Goal: Task Accomplishment & Management: Complete application form

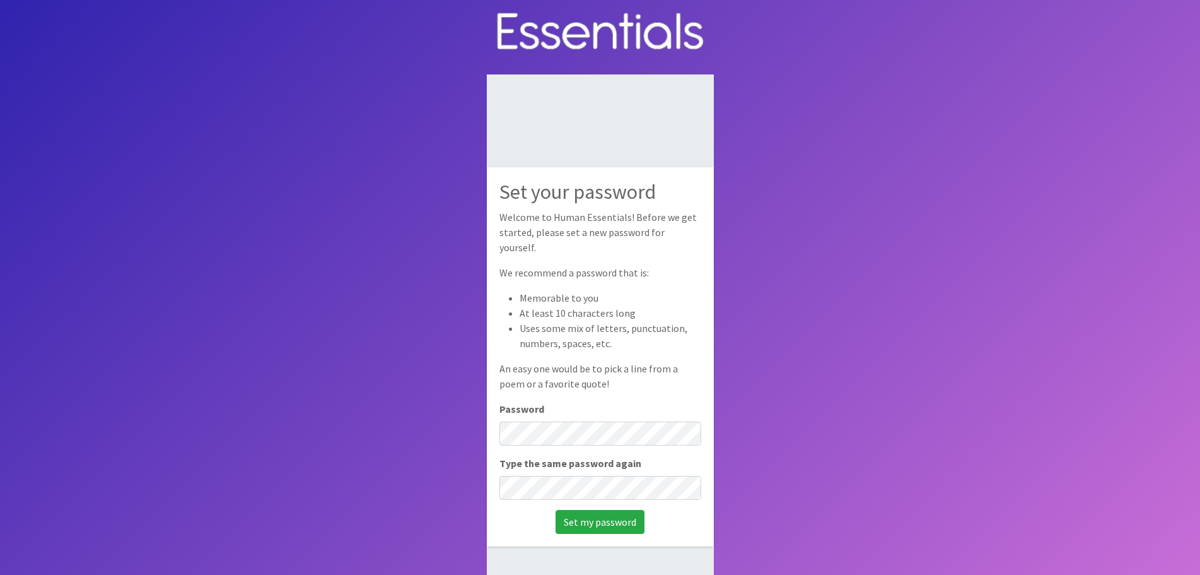
scroll to position [63, 0]
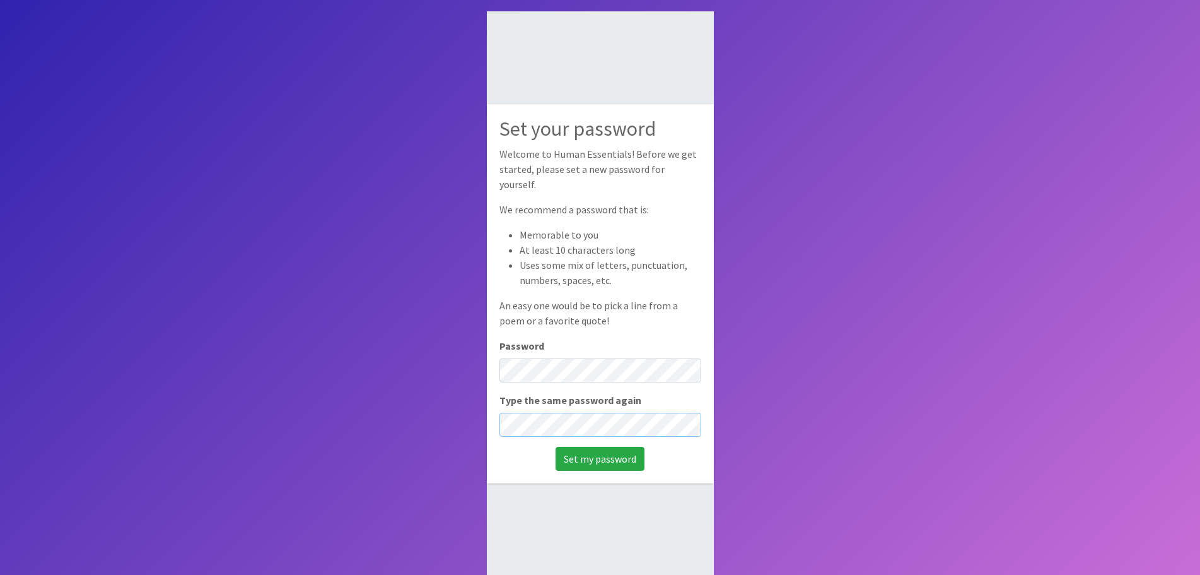
click at [556, 447] on input "Set my password" at bounding box center [600, 459] width 89 height 24
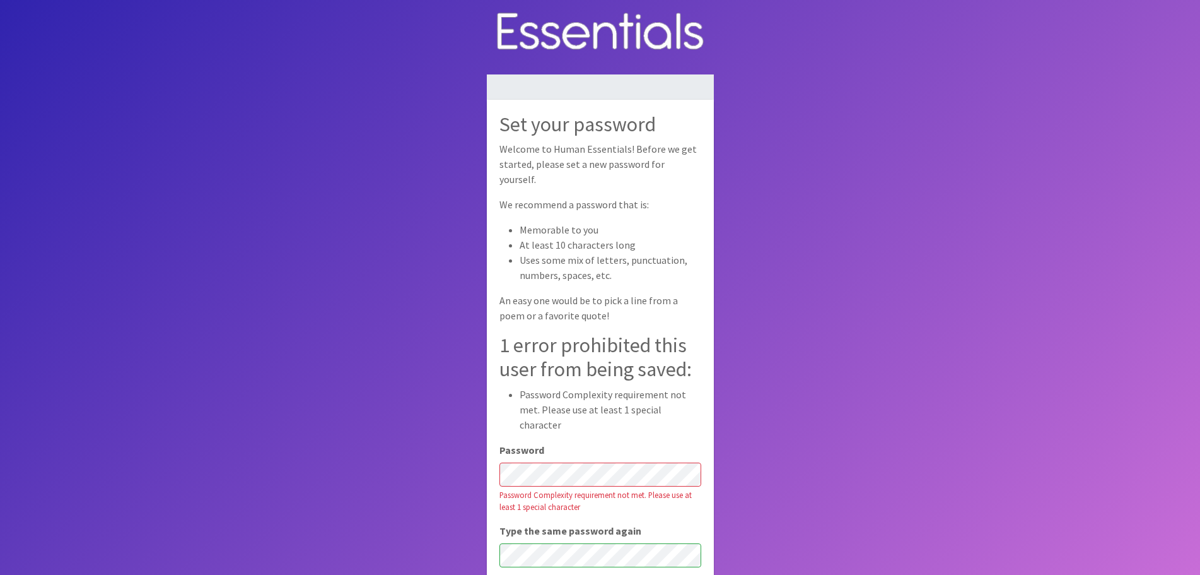
scroll to position [85, 0]
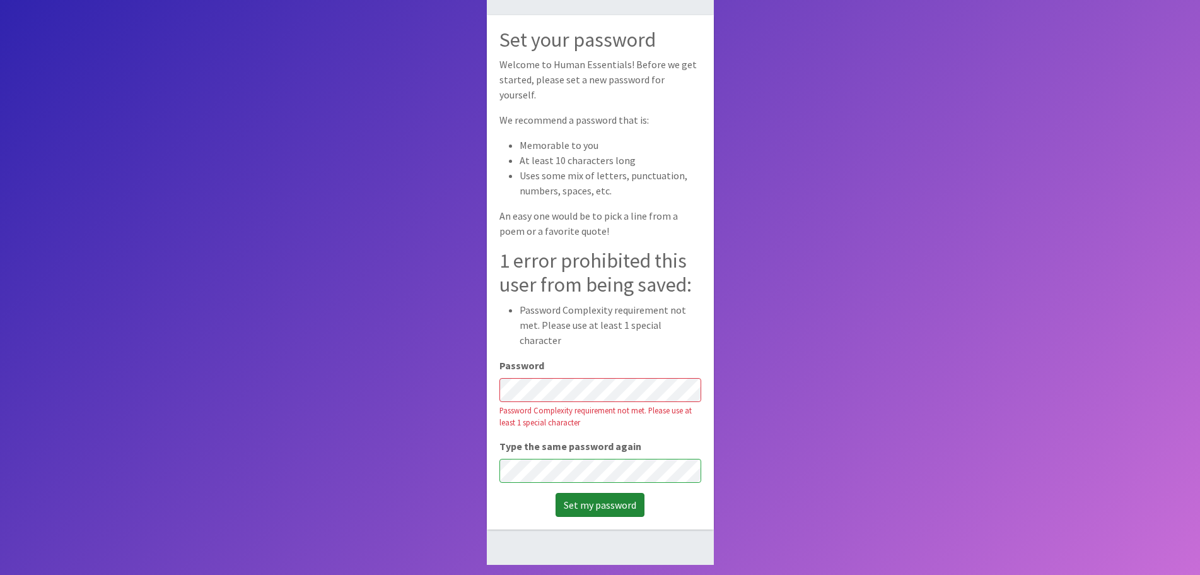
click at [581, 494] on input "Set my password" at bounding box center [600, 505] width 89 height 24
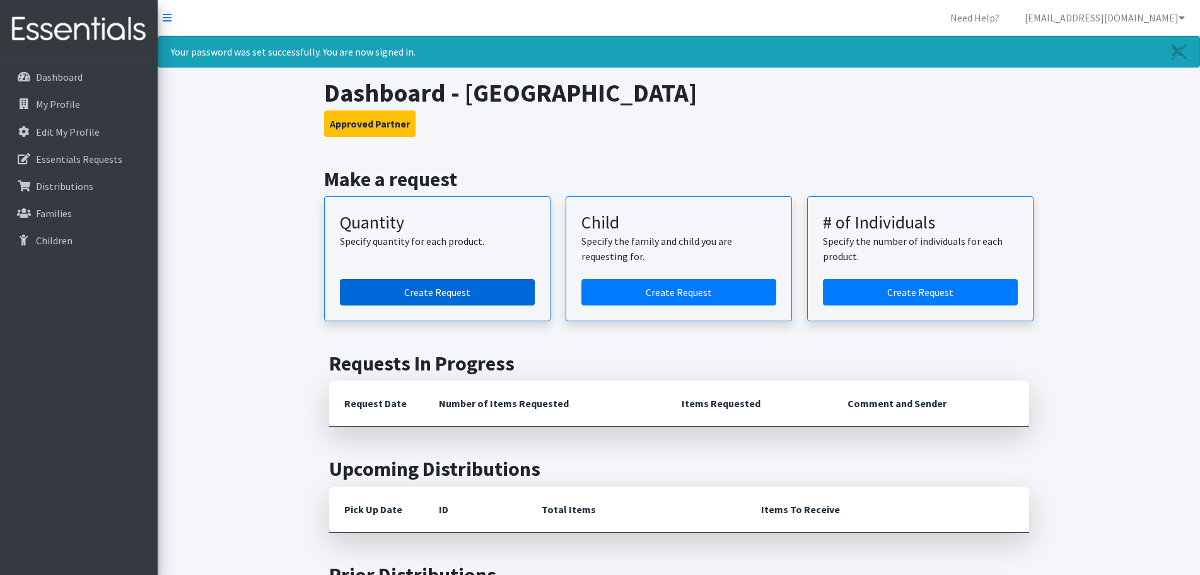
click at [445, 295] on link "Create Request" at bounding box center [437, 292] width 195 height 26
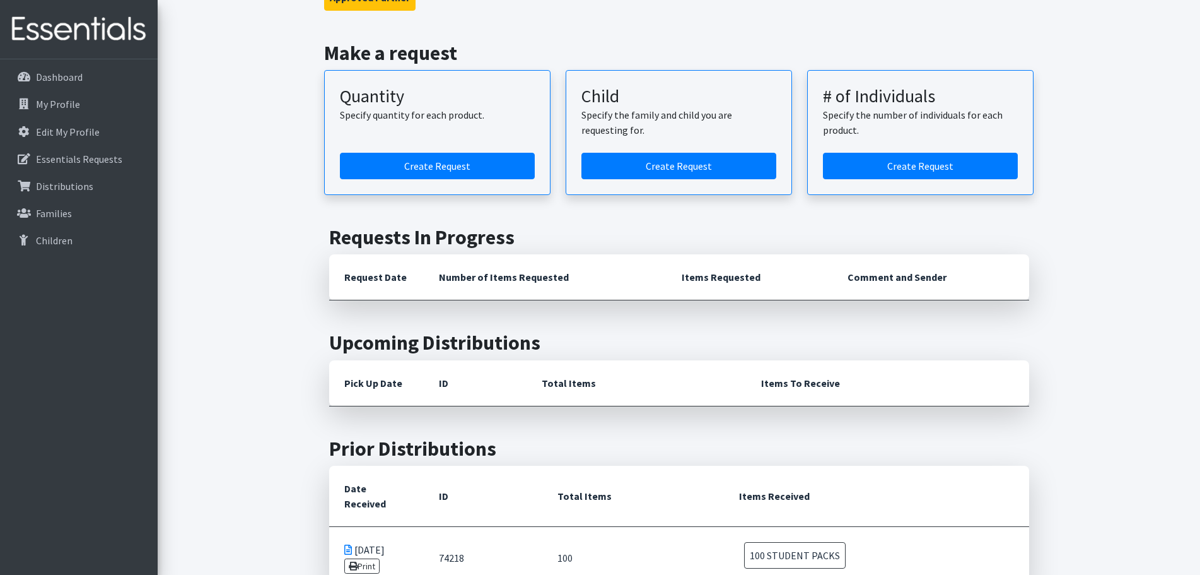
scroll to position [189, 0]
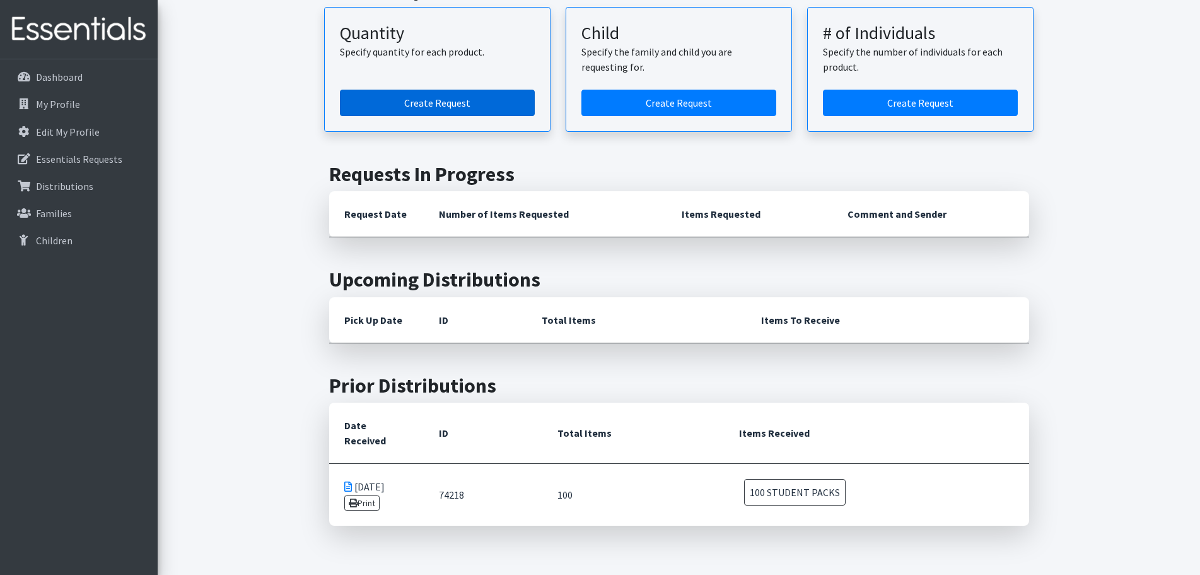
click at [436, 101] on link "Create Request" at bounding box center [437, 103] width 195 height 26
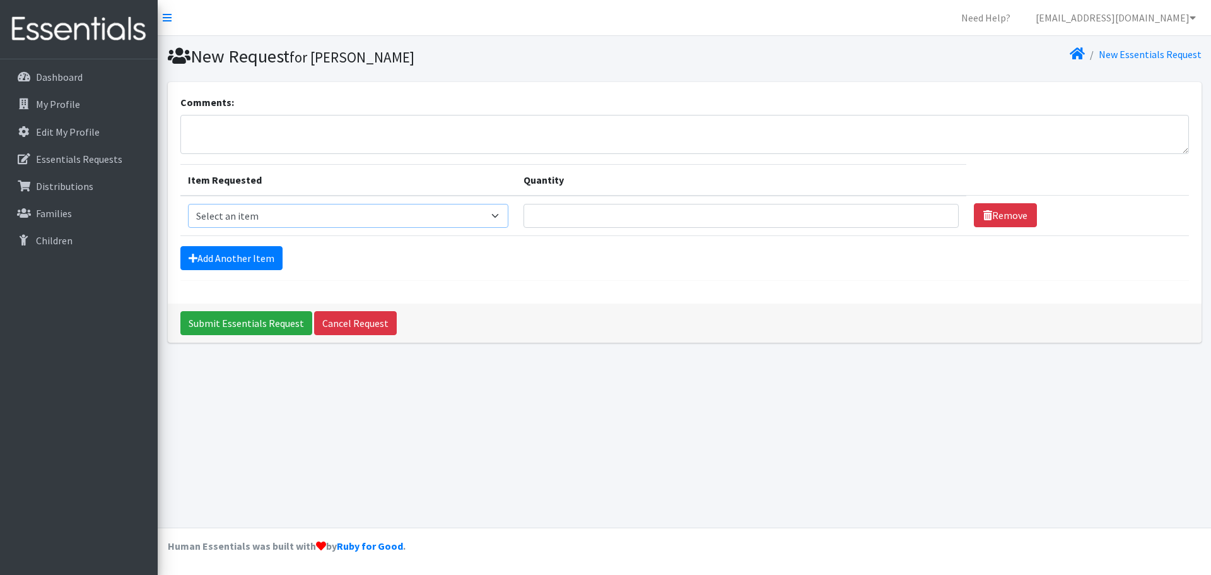
click at [268, 209] on select "Select an item GVL STUDENT PACK" at bounding box center [348, 216] width 320 height 24
select select "14669"
click at [188, 204] on select "Select an item GVL STUDENT PACK" at bounding box center [348, 216] width 320 height 24
click at [600, 218] on input "Quantity" at bounding box center [740, 216] width 435 height 24
type input "100"
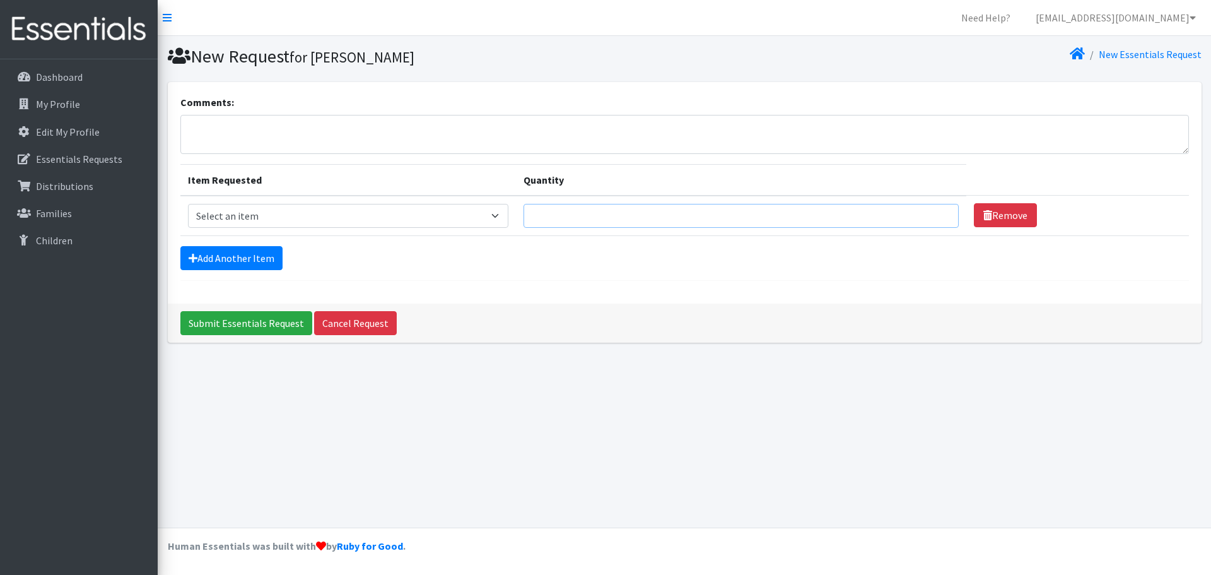
click at [570, 212] on input "Quantity" at bounding box center [740, 216] width 435 height 24
click at [442, 220] on select "Select an item GVL STUDENT PACK" at bounding box center [348, 216] width 320 height 24
select select "14669"
click at [188, 204] on select "Select an item GVL STUDENT PACK" at bounding box center [348, 216] width 320 height 24
drag, startPoint x: 566, startPoint y: 218, endPoint x: 564, endPoint y: 210, distance: 8.6
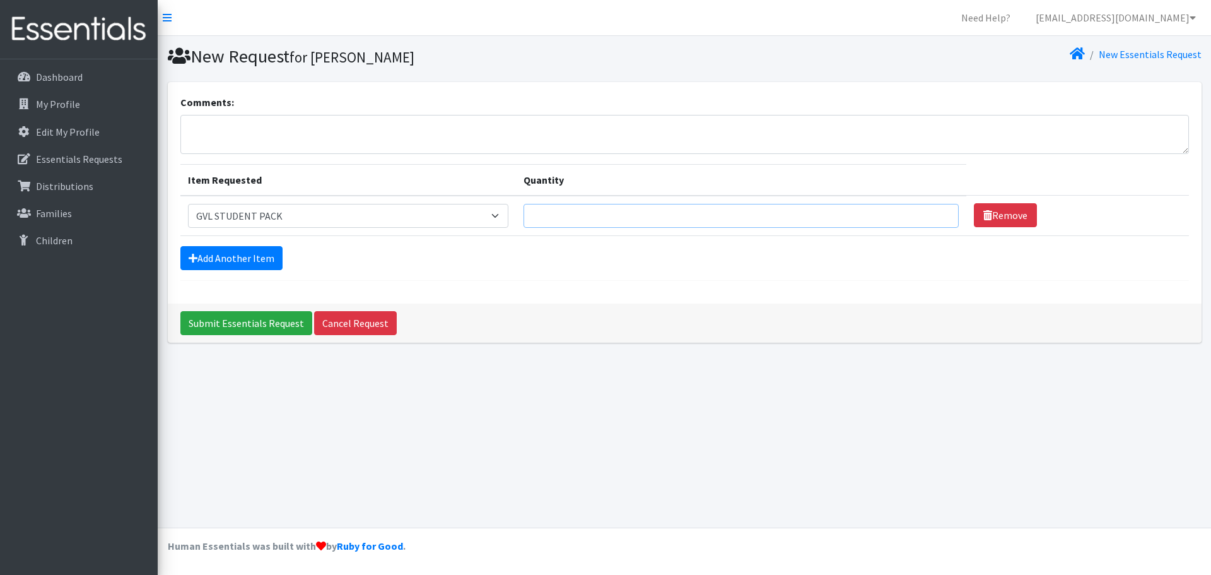
click at [566, 217] on input "Quantity" at bounding box center [740, 216] width 435 height 24
type input "100"
click at [214, 326] on input "Submit Essentials Request" at bounding box center [246, 323] width 132 height 24
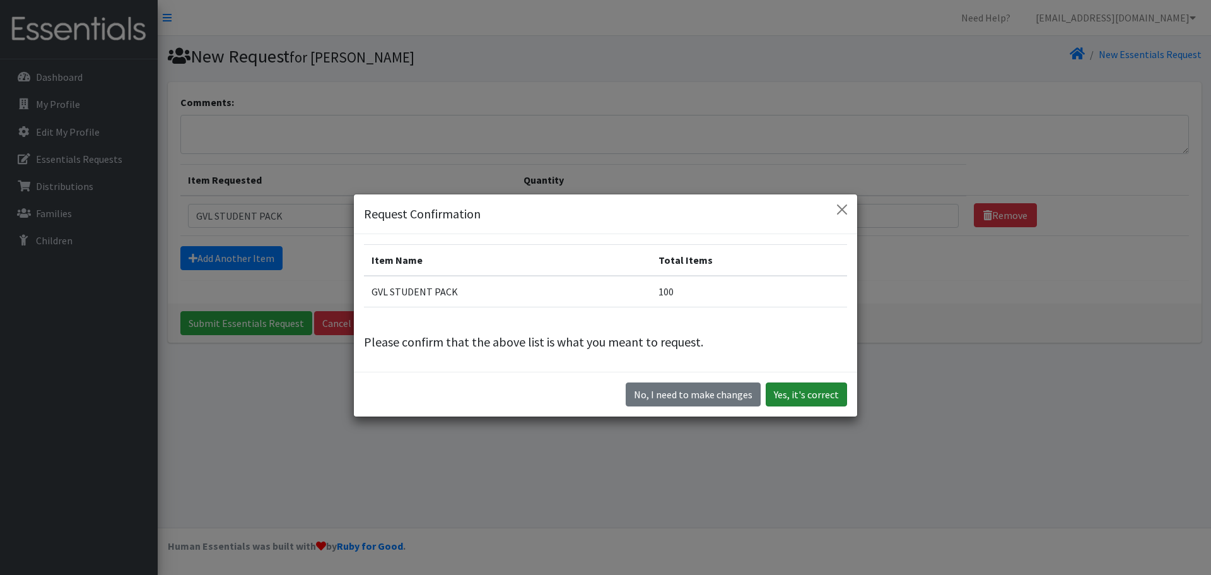
click at [804, 397] on button "Yes, it's correct" at bounding box center [806, 394] width 81 height 24
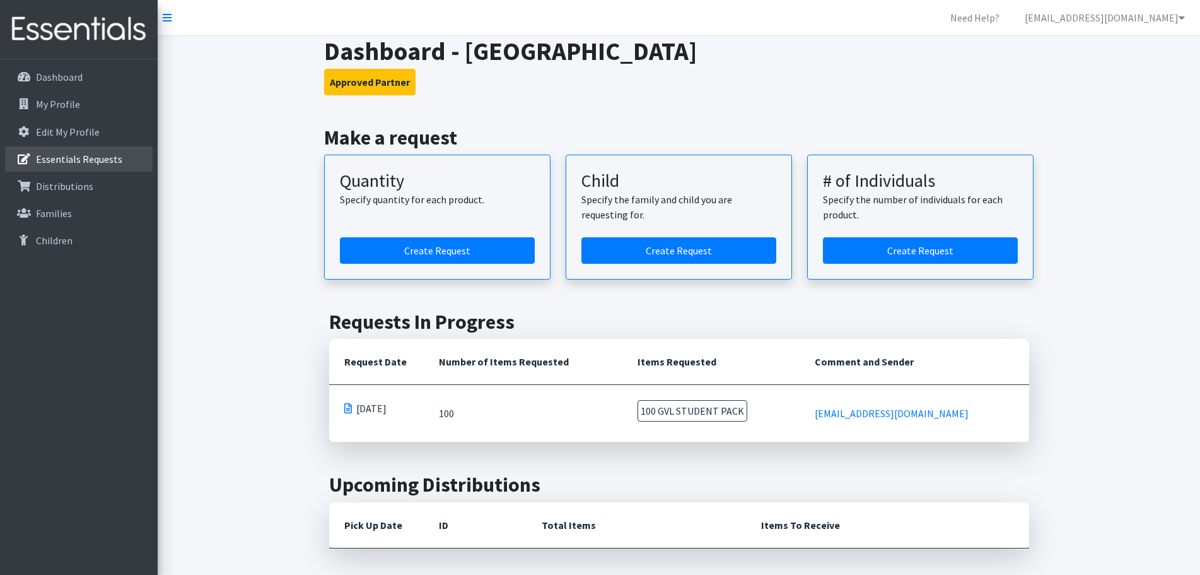
click at [92, 157] on p "Essentials Requests" at bounding box center [79, 159] width 86 height 13
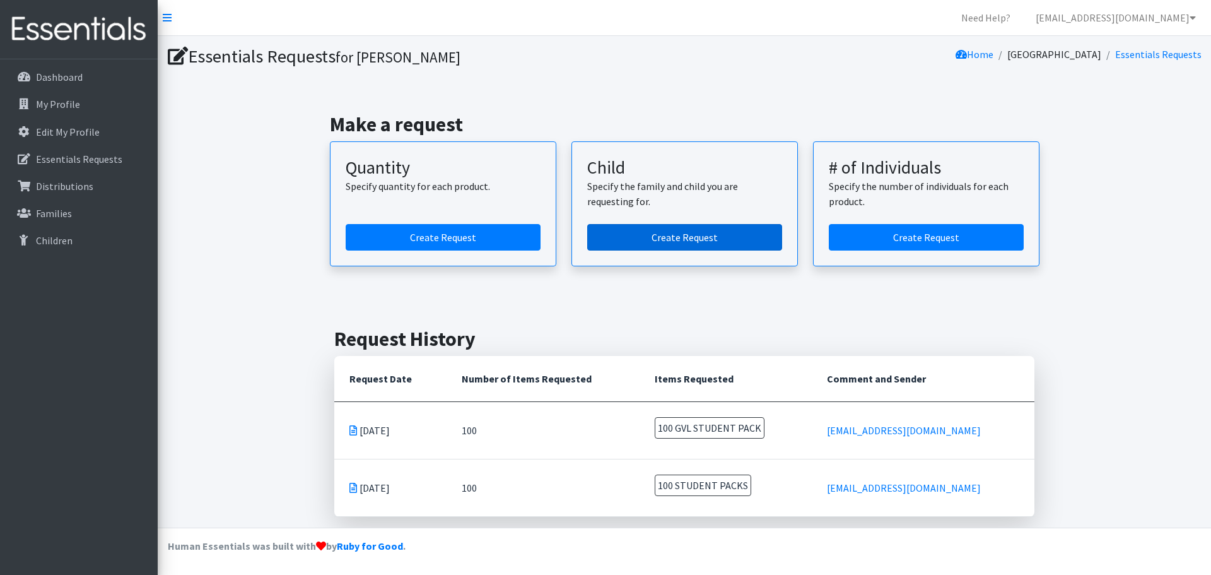
click at [632, 235] on link "Create Request" at bounding box center [684, 237] width 195 height 26
click at [882, 231] on link "Create Request" at bounding box center [926, 237] width 195 height 26
click at [74, 161] on p "Essentials Requests" at bounding box center [79, 159] width 86 height 13
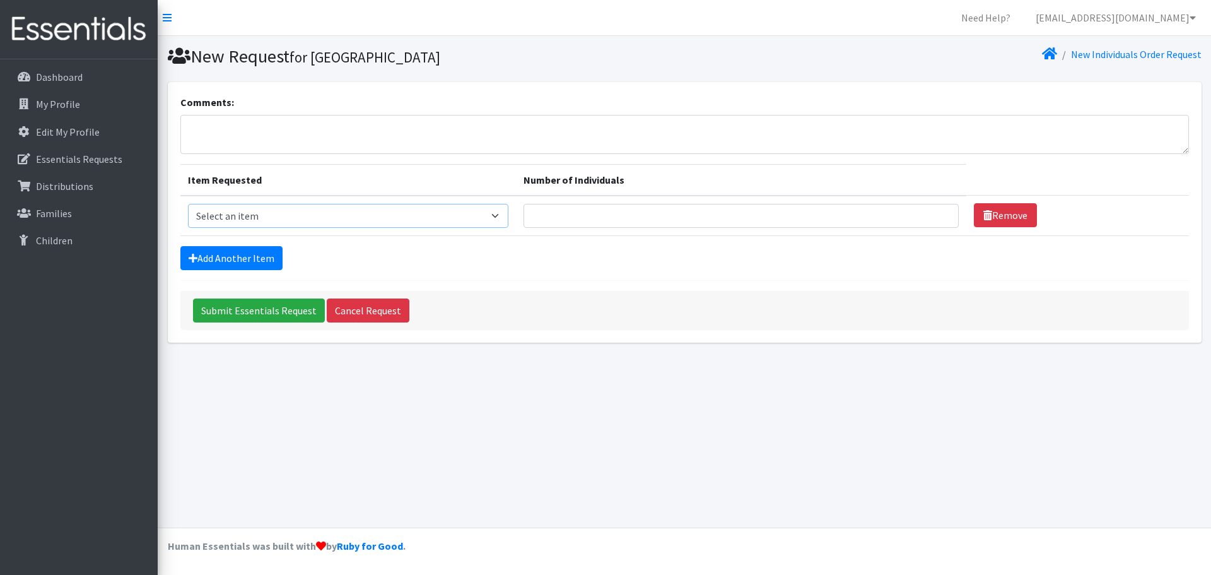
drag, startPoint x: 377, startPoint y: 221, endPoint x: 371, endPoint y: 225, distance: 6.5
click at [378, 224] on select "Select an item GVL STUDENT PACK" at bounding box center [348, 216] width 320 height 24
select select "14669"
click at [188, 204] on select "Select an item GVL STUDENT PACK" at bounding box center [348, 216] width 320 height 24
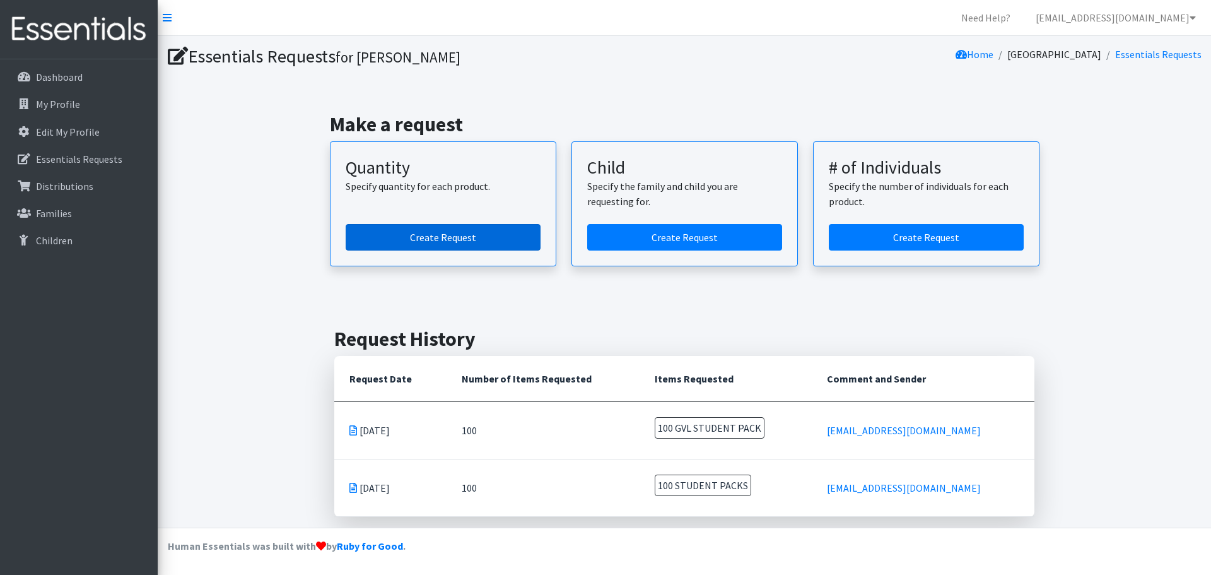
click at [450, 244] on link "Create Request" at bounding box center [443, 237] width 195 height 26
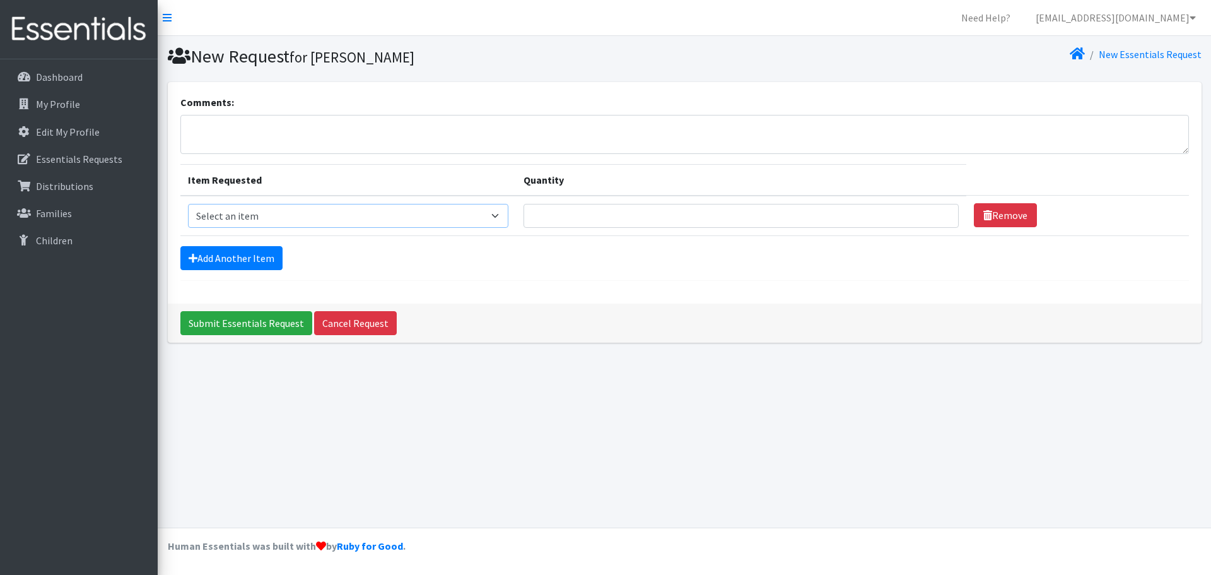
click at [439, 214] on select "Select an item GVL STUDENT PACK" at bounding box center [348, 216] width 320 height 24
click at [76, 157] on p "Essentials Requests" at bounding box center [79, 159] width 86 height 13
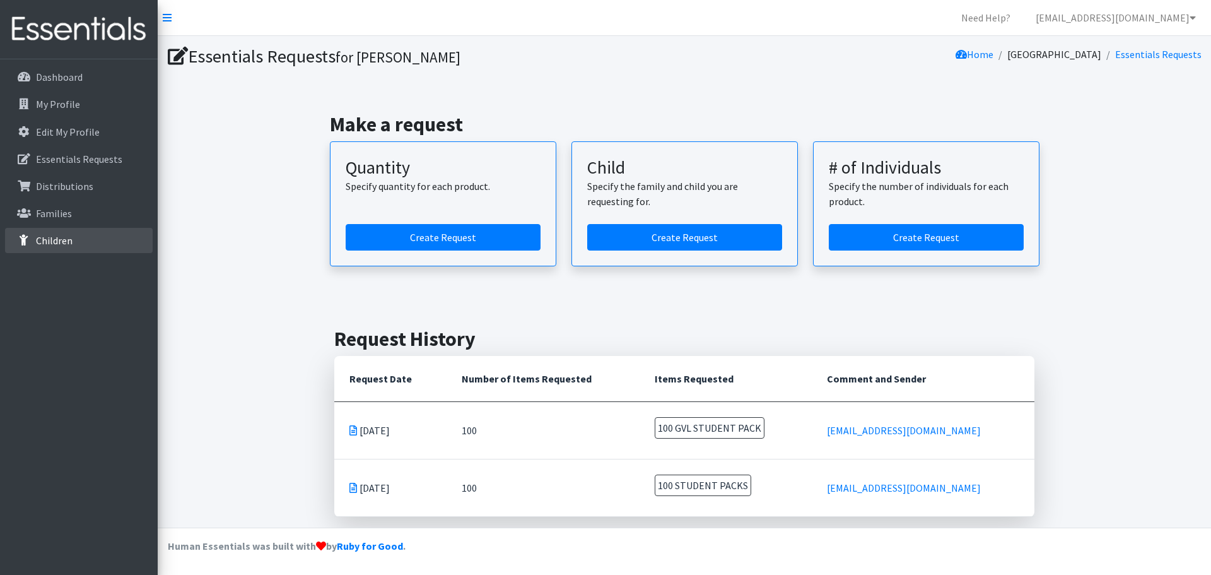
click at [51, 245] on p "Children" at bounding box center [54, 240] width 37 height 13
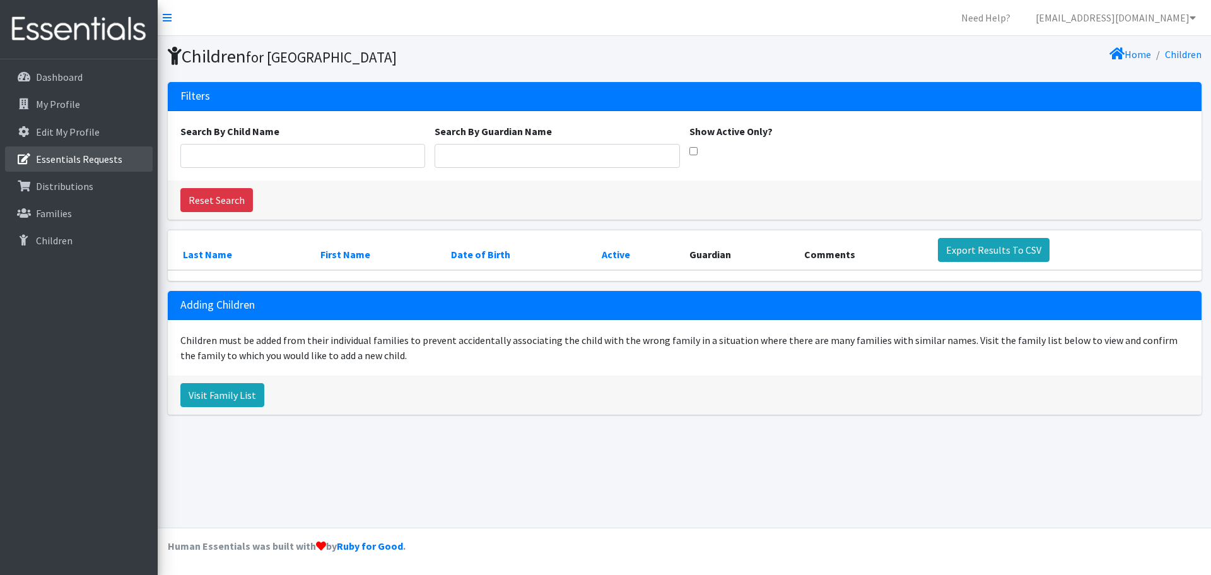
click at [55, 156] on p "Essentials Requests" at bounding box center [79, 159] width 86 height 13
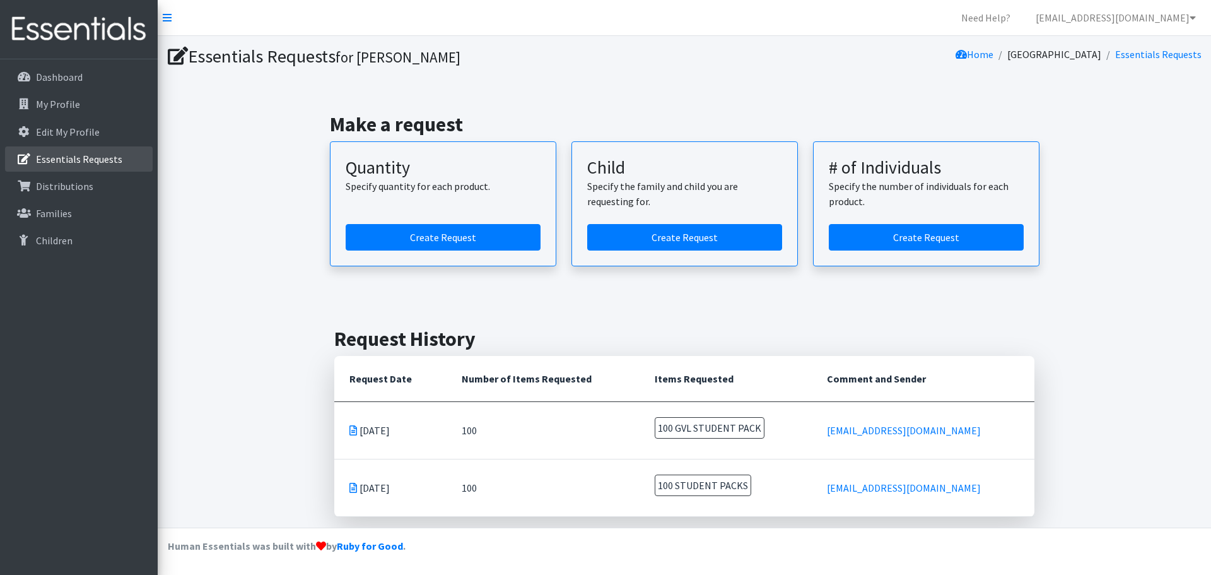
click at [86, 155] on p "Essentials Requests" at bounding box center [79, 159] width 86 height 13
click at [464, 233] on link "Create Request" at bounding box center [443, 237] width 195 height 26
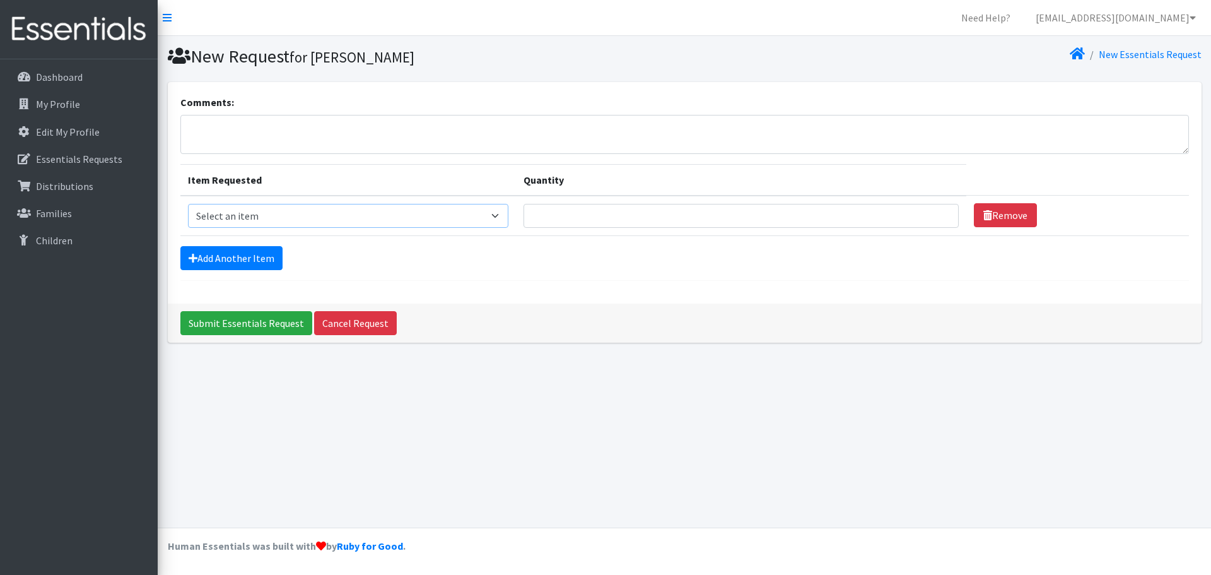
click at [347, 214] on select "Select an item GVL STUDENT PACK" at bounding box center [348, 216] width 320 height 24
click at [436, 216] on select "Select an item GVL STUDENT PACK" at bounding box center [348, 216] width 320 height 24
click at [371, 211] on select "Select an item GVL STUDENT PACK" at bounding box center [348, 216] width 320 height 24
click at [240, 262] on link "Add Another Item" at bounding box center [231, 258] width 102 height 24
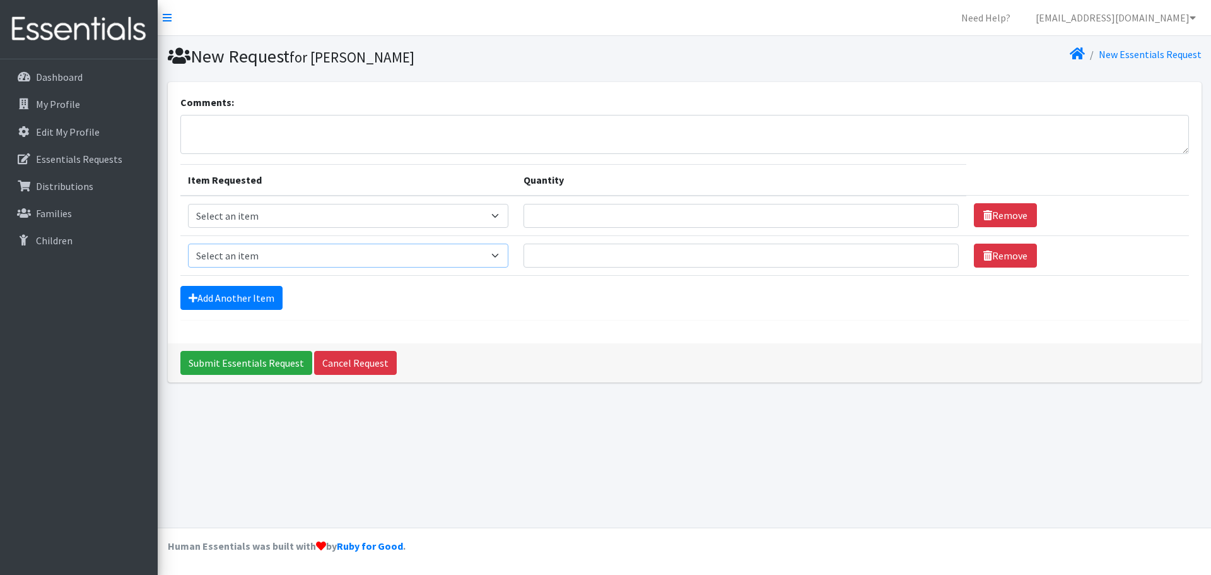
click at [246, 259] on select "Select an item GVL STUDENT PACK" at bounding box center [348, 255] width 320 height 24
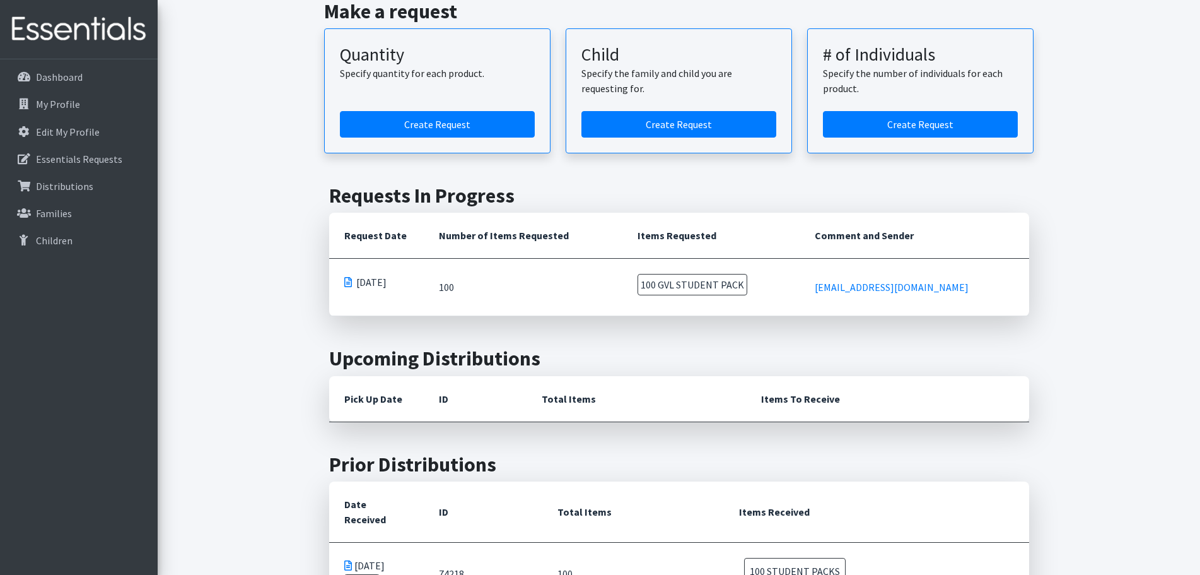
scroll to position [189, 0]
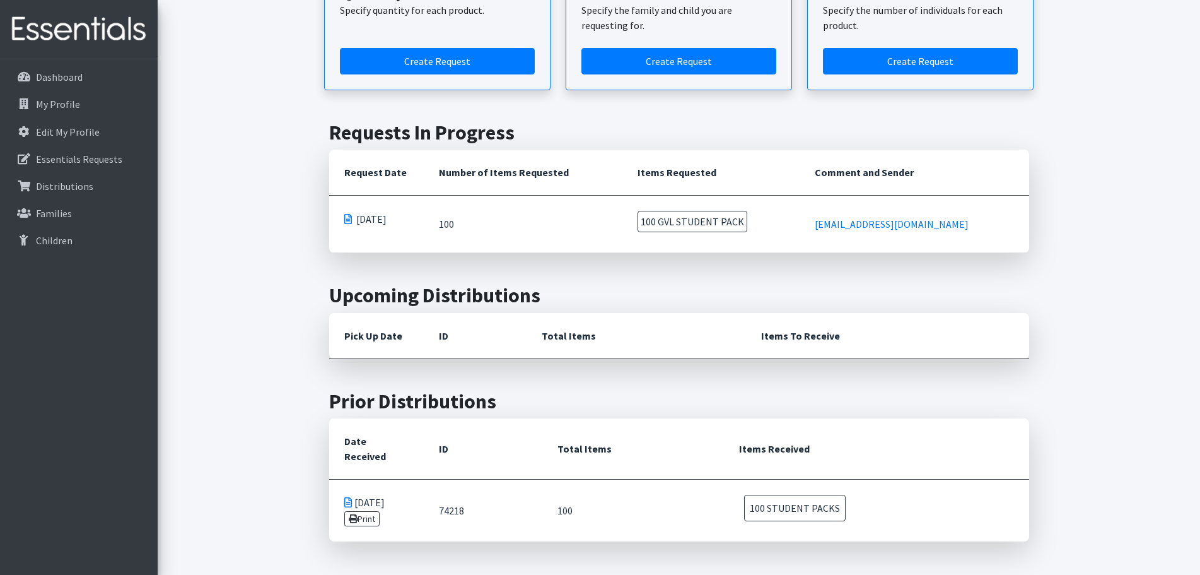
click at [674, 225] on span "100 GVL STUDENT PACK" at bounding box center [693, 221] width 110 height 21
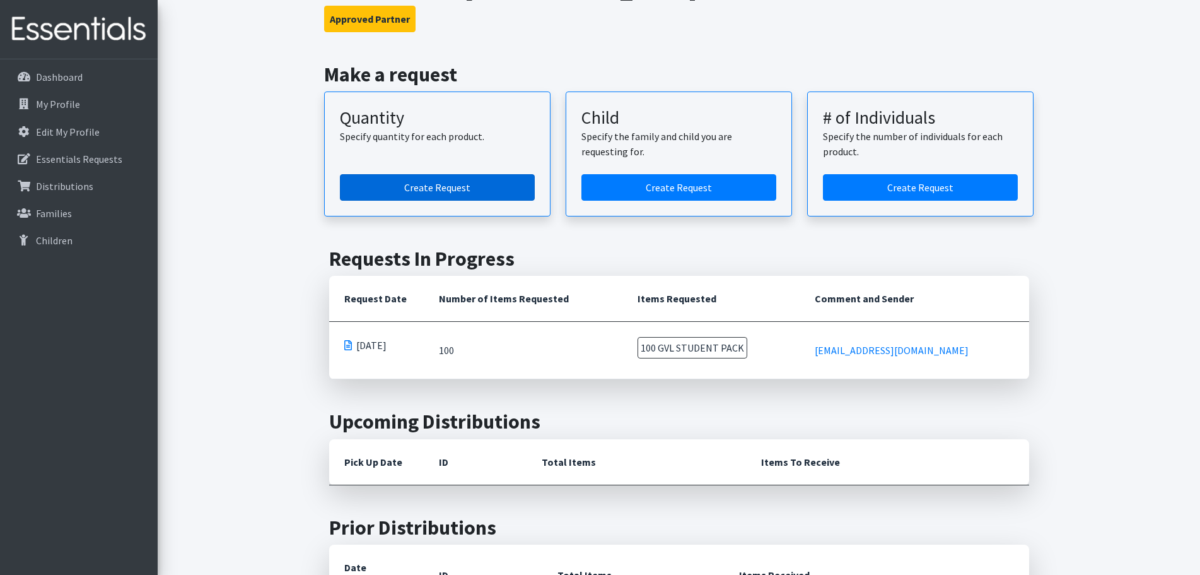
click at [442, 184] on link "Create Request" at bounding box center [437, 187] width 195 height 26
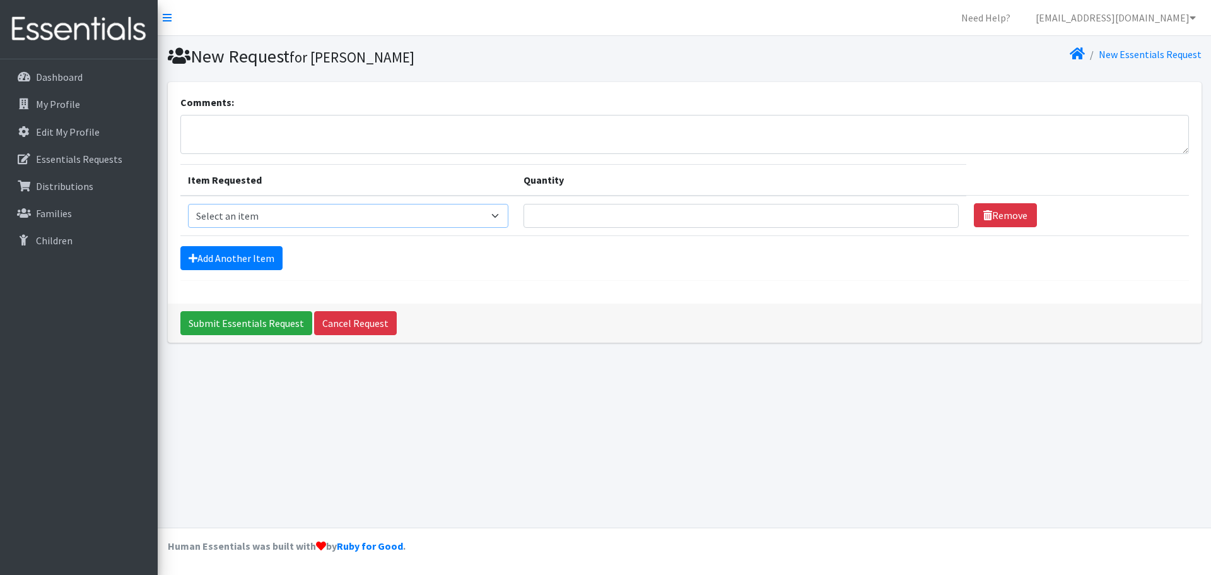
click at [312, 218] on select "Select an item GVL STUDENT PACK" at bounding box center [348, 216] width 320 height 24
click at [454, 281] on div "Comments: Item Requested Quantity Item Requested Select an item GVL STUDENT PAC…" at bounding box center [685, 192] width 1034 height 221
click at [64, 187] on p "Distributions" at bounding box center [64, 186] width 57 height 13
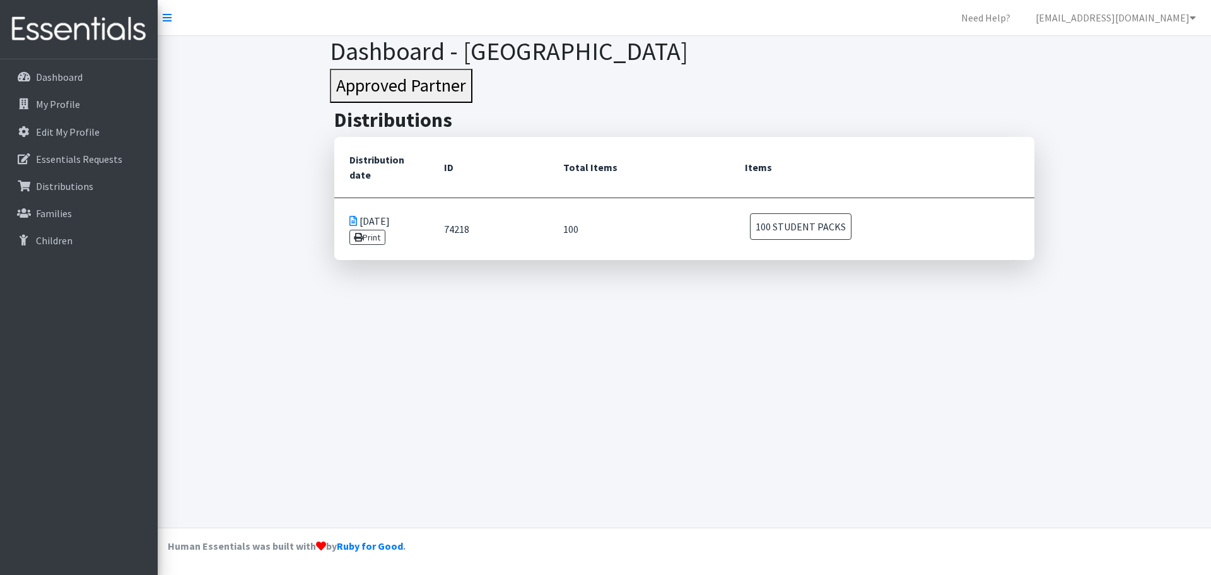
click at [789, 231] on span "100 STUDENT PACKS" at bounding box center [801, 226] width 102 height 26
click at [60, 81] on p "Dashboard" at bounding box center [59, 77] width 47 height 13
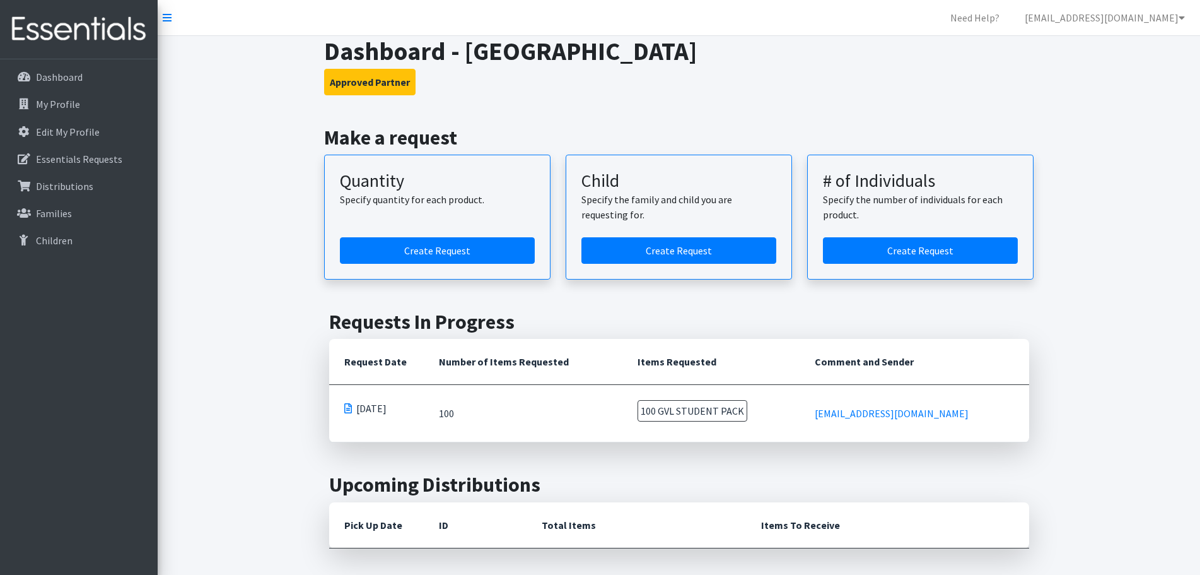
scroll to position [63, 0]
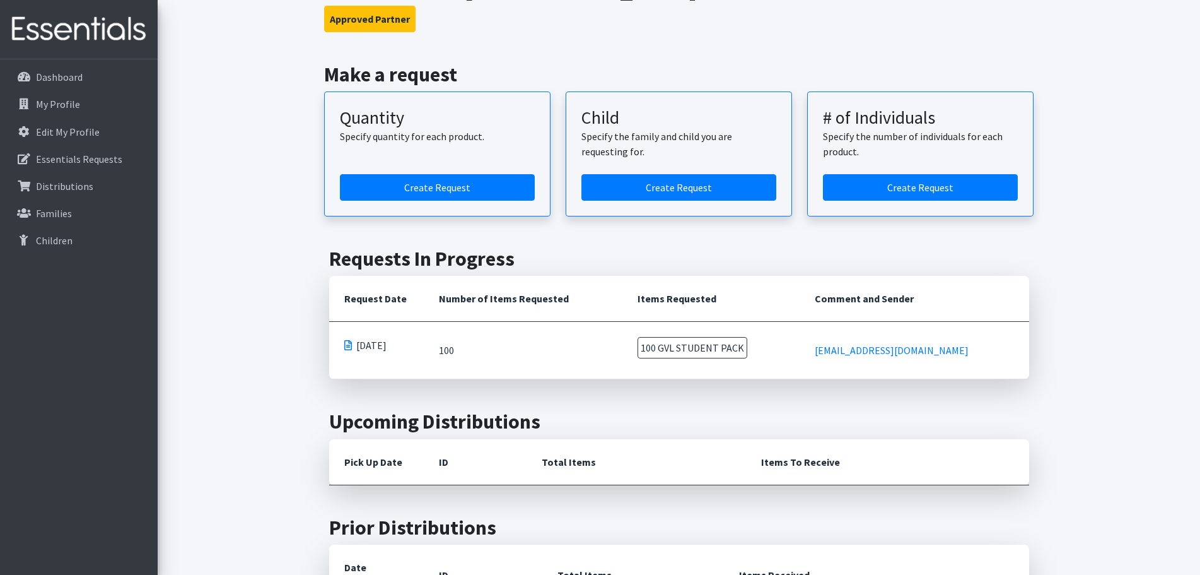
click at [344, 343] on span at bounding box center [348, 345] width 8 height 10
click at [691, 349] on span "100 GVL STUDENT PACK" at bounding box center [693, 347] width 110 height 21
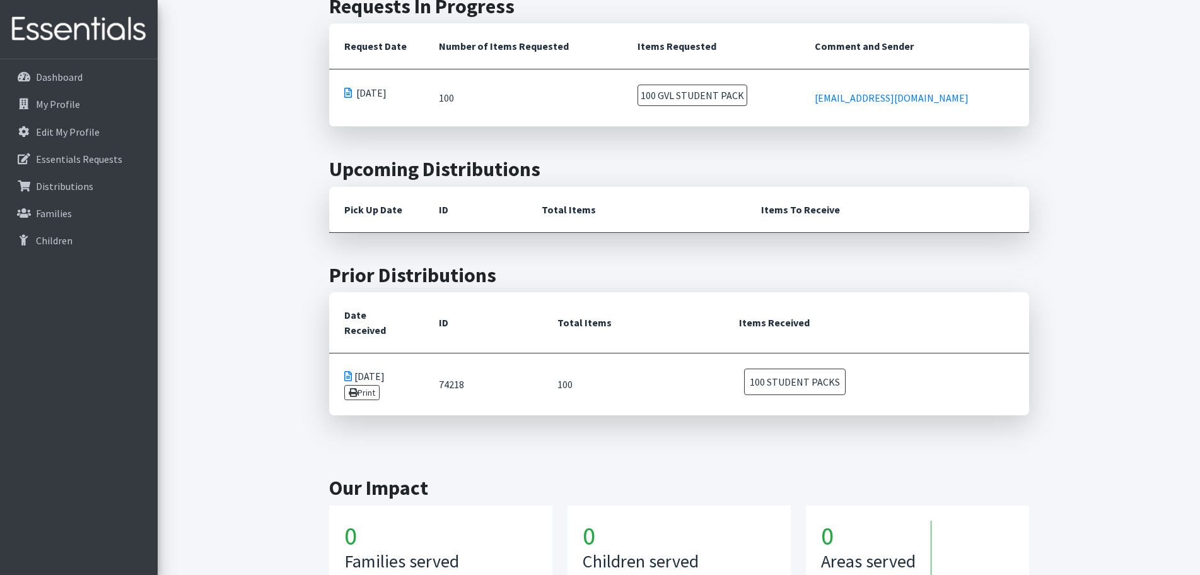
scroll to position [445, 0]
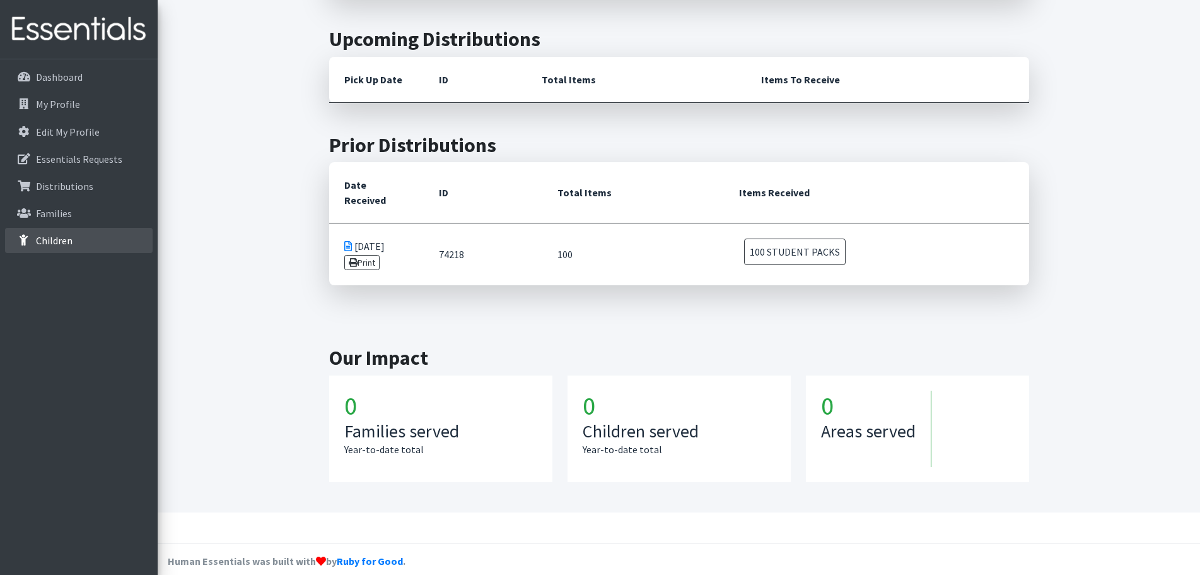
click at [62, 244] on p "Children" at bounding box center [54, 240] width 37 height 13
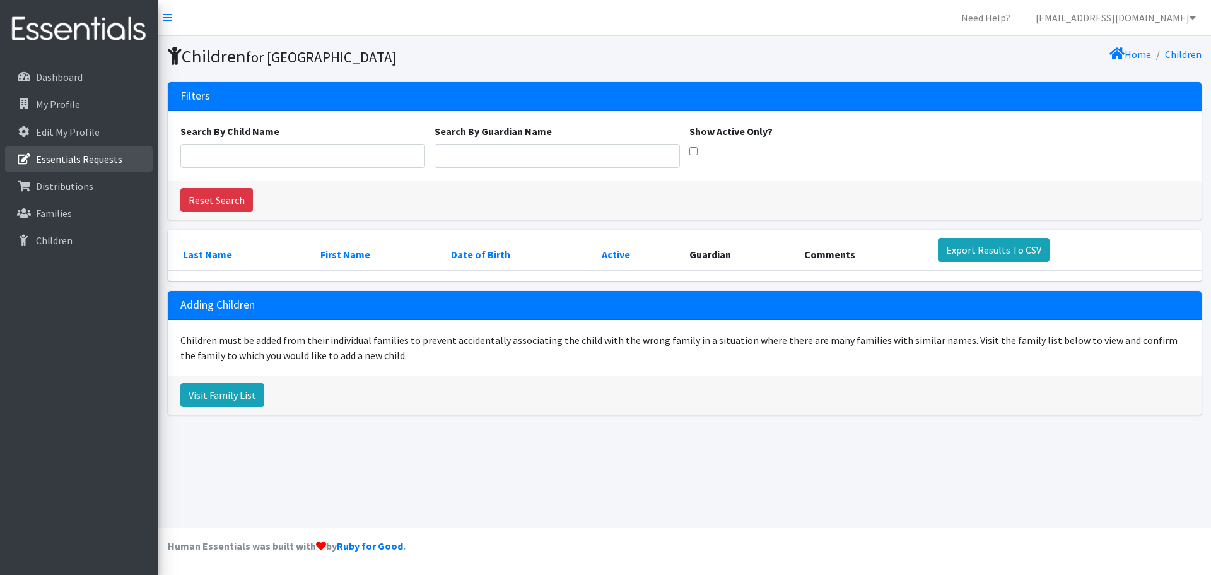
click at [75, 163] on p "Essentials Requests" at bounding box center [79, 159] width 86 height 13
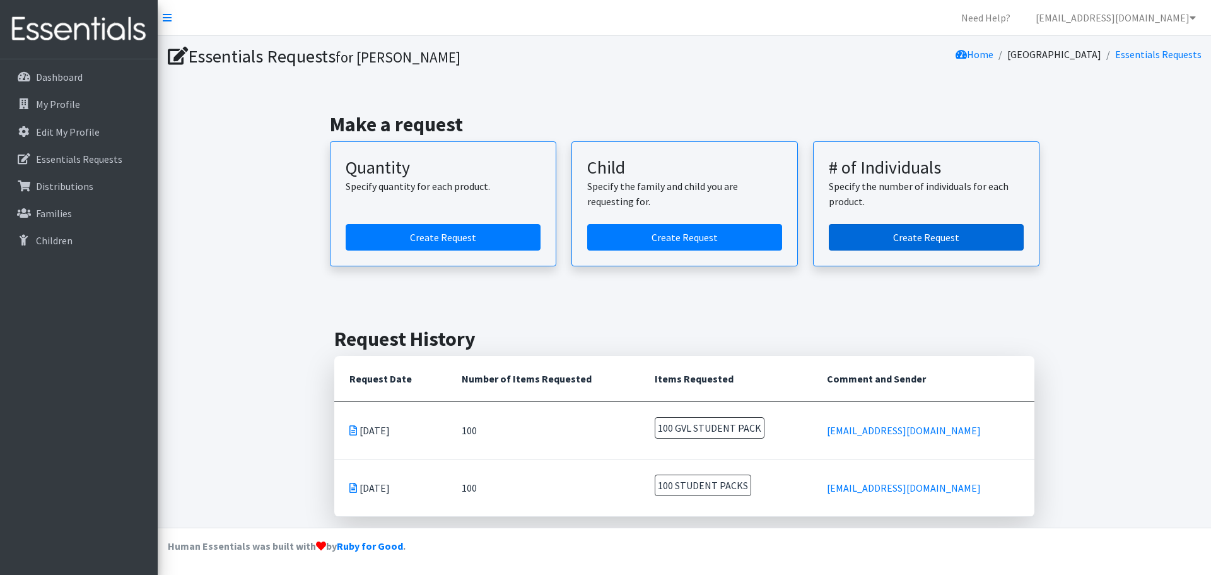
click at [879, 238] on link "Create Request" at bounding box center [926, 237] width 195 height 26
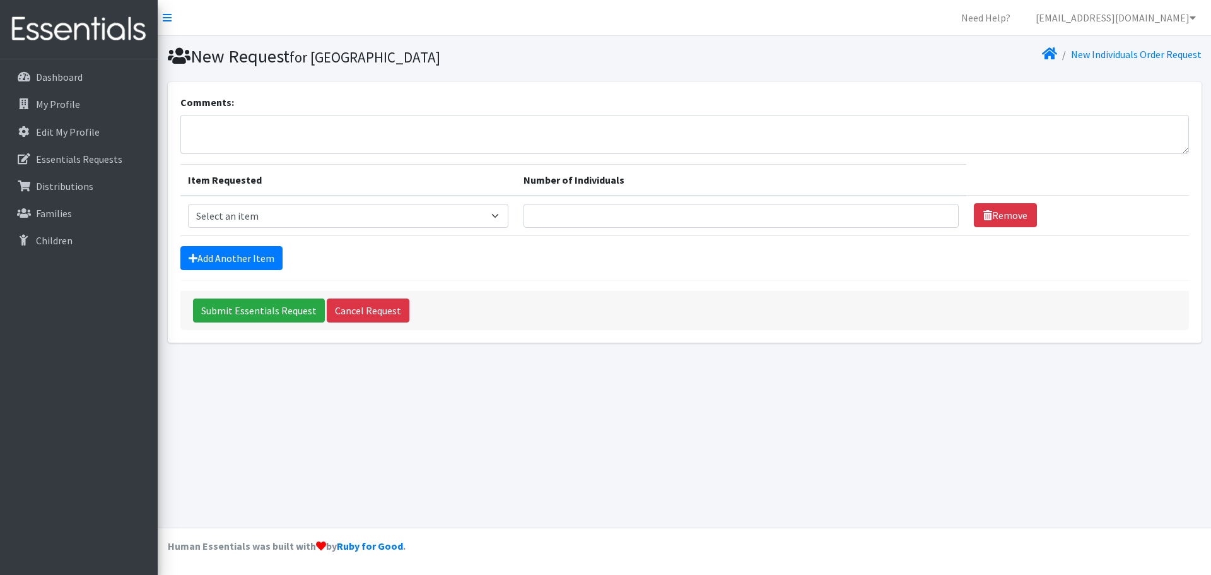
drag, startPoint x: 380, startPoint y: 232, endPoint x: 380, endPoint y: 221, distance: 10.7
click at [380, 232] on td "Item Requested Select an item GVL STUDENT PACK" at bounding box center [348, 216] width 336 height 40
click at [380, 220] on select "Select an item GVL STUDENT PACK" at bounding box center [348, 216] width 320 height 24
click at [387, 213] on select "Select an item GVL STUDENT PACK" at bounding box center [348, 216] width 320 height 24
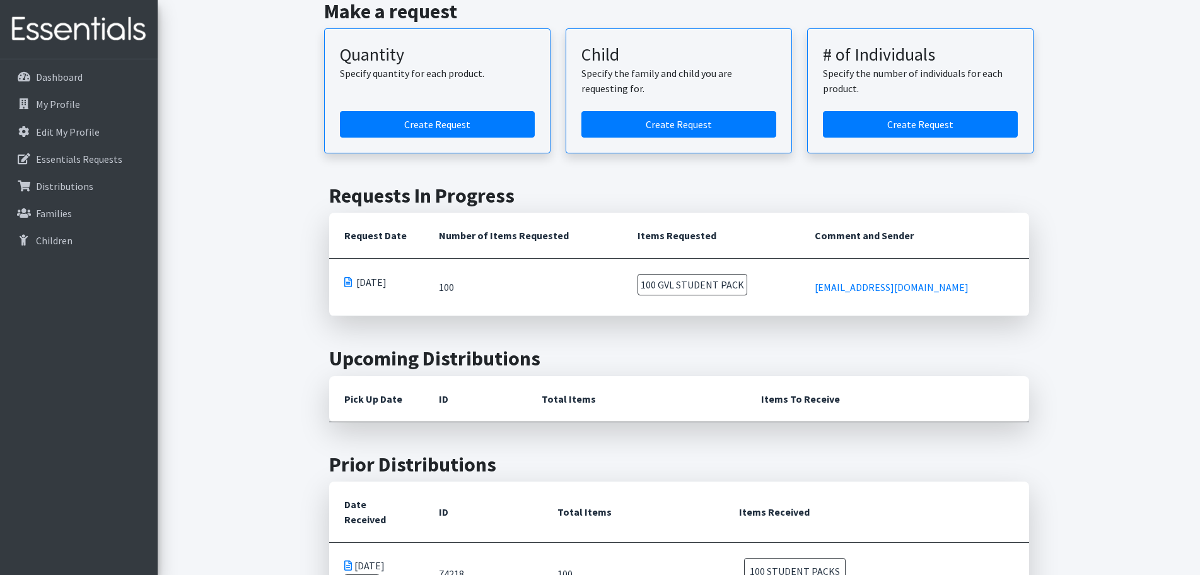
scroll to position [189, 0]
